Goal: Find specific page/section: Find specific page/section

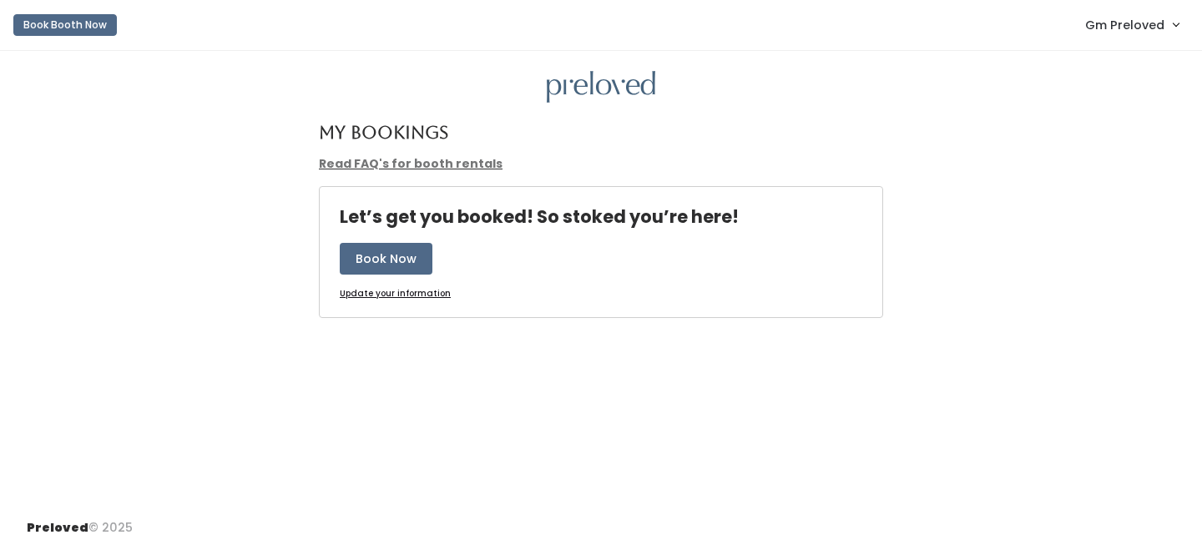
click at [1127, 38] on link "Gm Preloved" at bounding box center [1131, 25] width 127 height 36
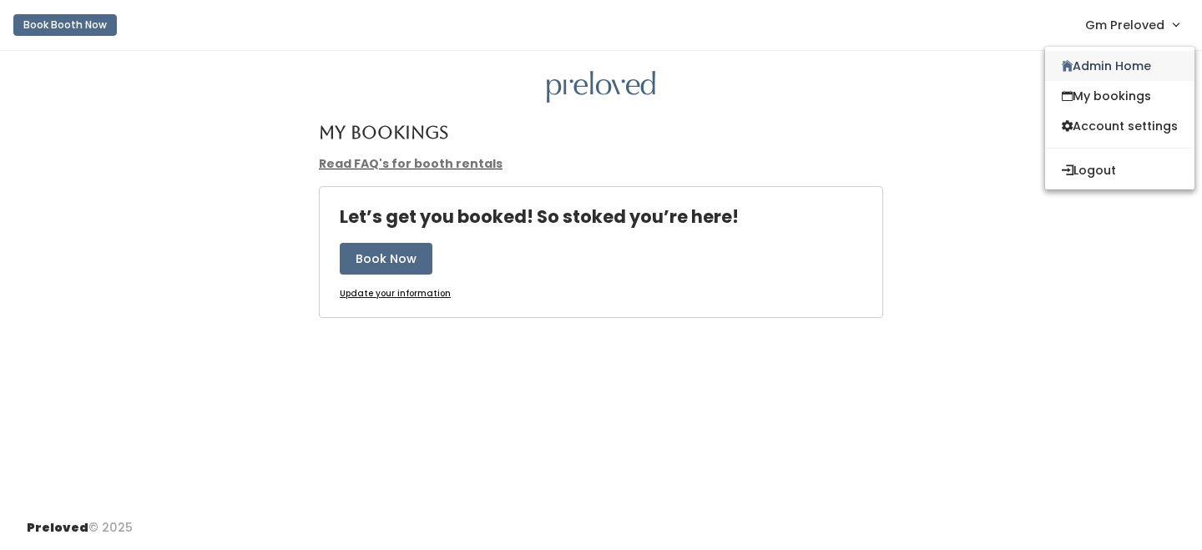
click at [1105, 67] on link "Admin Home" at bounding box center [1119, 66] width 149 height 30
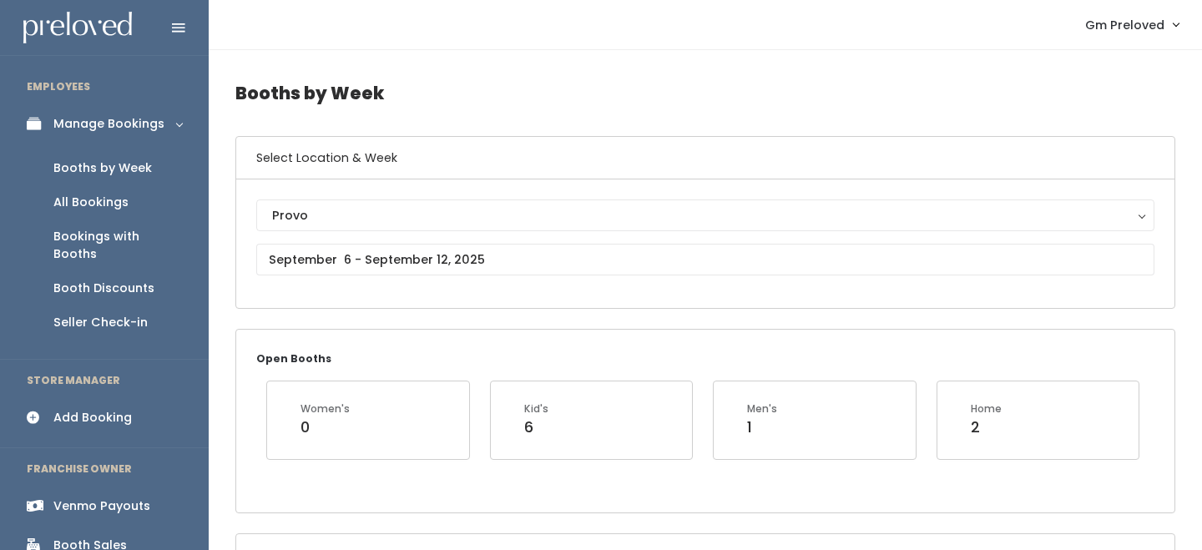
click at [108, 537] on div "Booth Sales" at bounding box center [89, 546] width 73 height 18
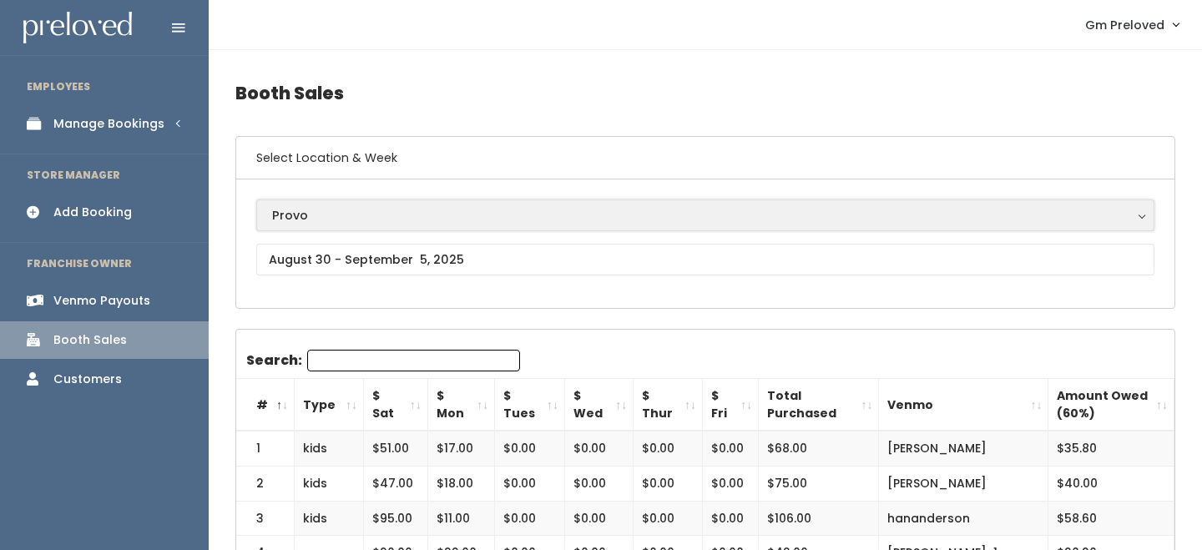
click at [357, 217] on div "Provo" at bounding box center [705, 215] width 866 height 18
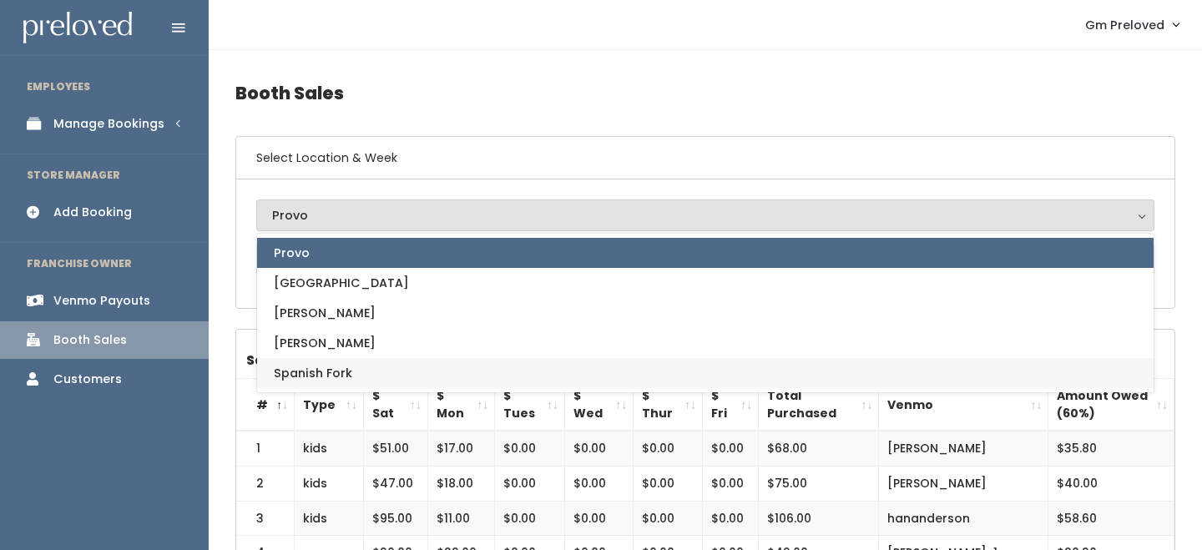
click at [351, 376] on link "Spanish Fork" at bounding box center [705, 373] width 896 height 30
select select "2"
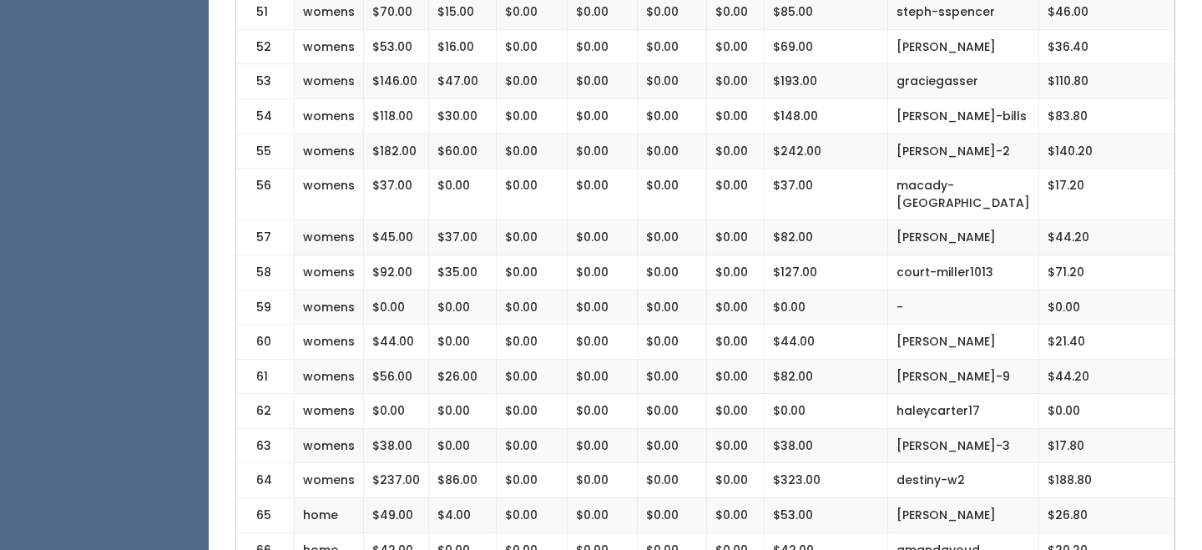
scroll to position [2168, 0]
